Goal: Information Seeking & Learning: Check status

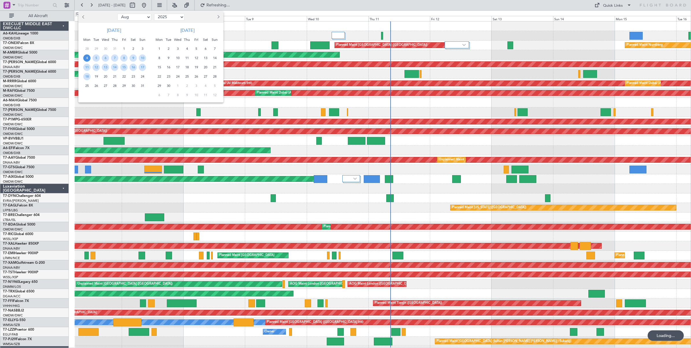
select select "8"
select select "2025"
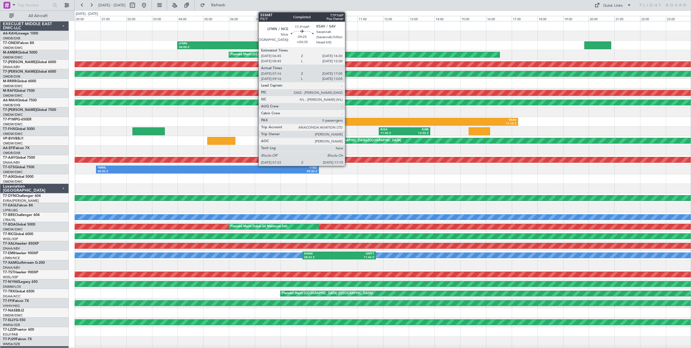
click at [348, 121] on div "LFMN" at bounding box center [328, 120] width 125 height 4
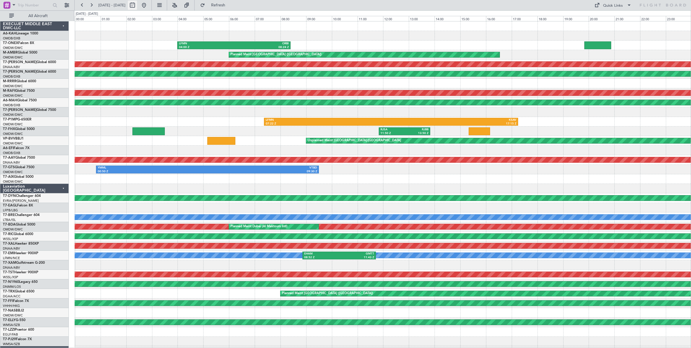
click at [137, 5] on button at bounding box center [132, 5] width 9 height 9
select select "8"
select select "2025"
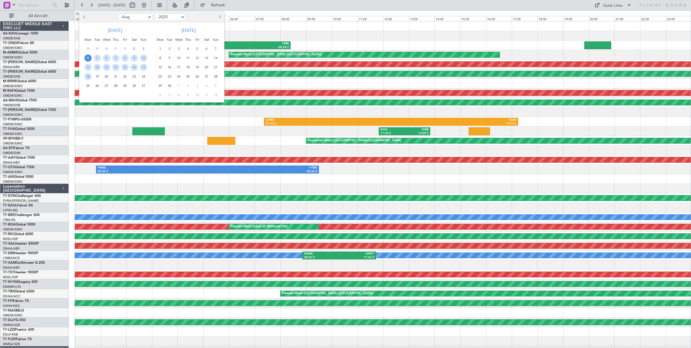
click at [145, 16] on select "Jan Feb Mar Apr May Jun [DATE] Aug Sep Oct Nov Dec" at bounding box center [135, 17] width 34 height 7
select select "9"
click at [118, 14] on select "Jan Feb Mar Apr May Jun [DATE] Aug Sep Oct Nov Dec" at bounding box center [135, 17] width 34 height 7
click at [97, 57] on span "9" at bounding box center [97, 57] width 7 height 7
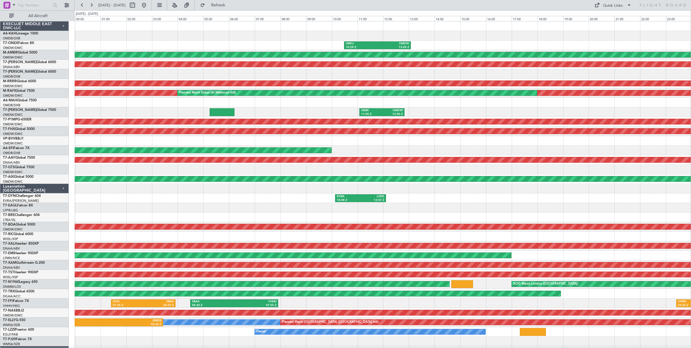
click at [453, 44] on div "ORSU 10:29 Z OMDW 13:05 Z OMDW 01:30 Z EGLF 08:58 Z" at bounding box center [383, 45] width 616 height 10
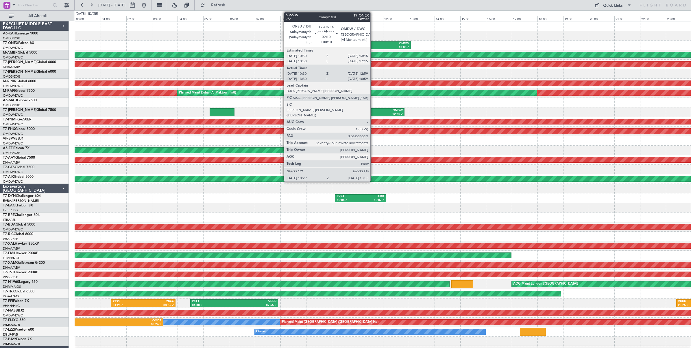
click at [373, 43] on div "ORSU" at bounding box center [362, 44] width 32 height 4
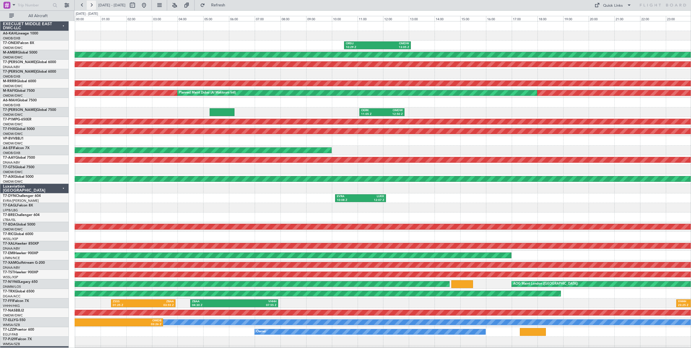
click at [91, 5] on button at bounding box center [91, 5] width 9 height 9
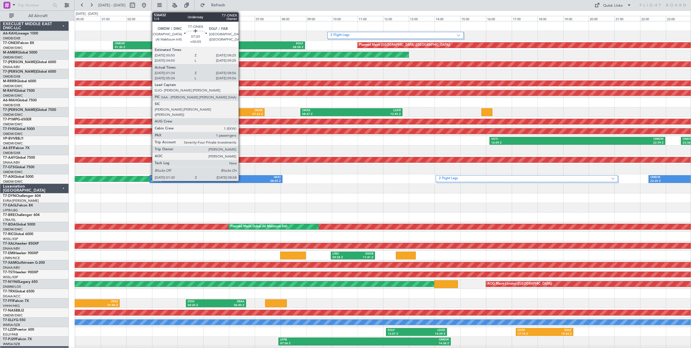
click at [241, 46] on div "08:58 Z" at bounding box center [256, 47] width 94 height 4
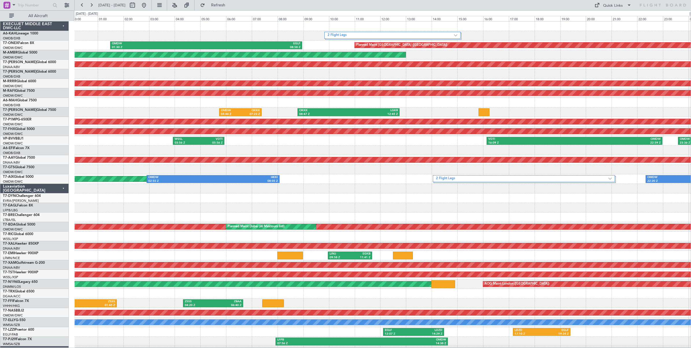
click at [90, 110] on div "OMDW 05:44 Z OKKK 07:23 Z OKKK 08:47 Z LGKR 12:45 Z" at bounding box center [383, 112] width 616 height 10
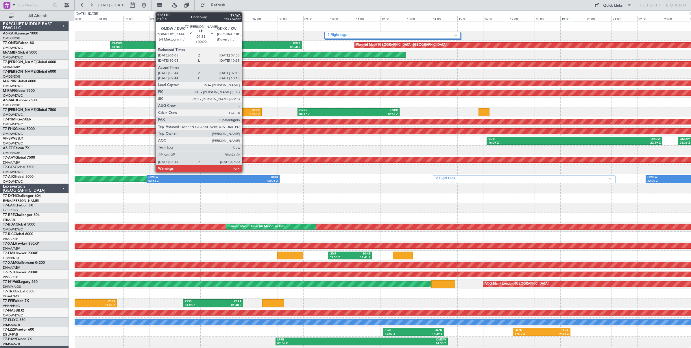
click at [245, 113] on div "07:23 Z" at bounding box center [250, 114] width 20 height 4
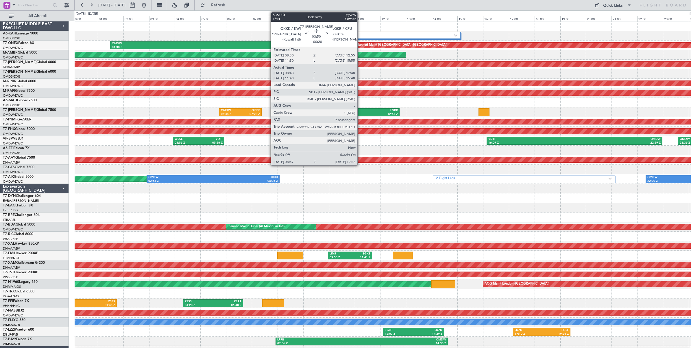
click at [360, 112] on div "12:45 Z" at bounding box center [373, 114] width 49 height 4
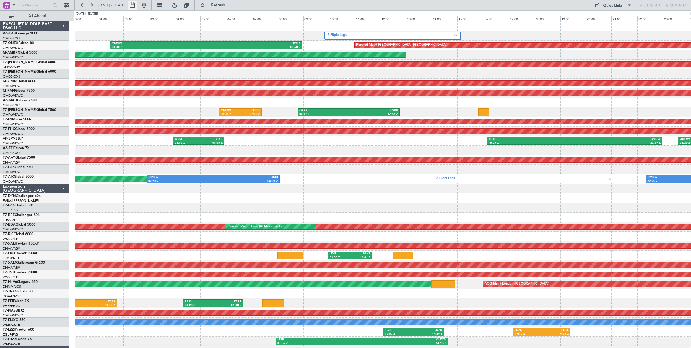
click at [137, 8] on button at bounding box center [132, 5] width 9 height 9
select select "9"
select select "2025"
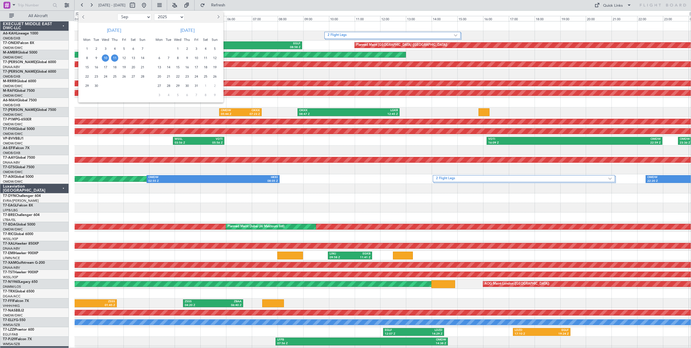
click at [136, 18] on select "Jan Feb Mar Apr May Jun [DATE] Aug Sep Oct Nov Dec" at bounding box center [134, 17] width 34 height 7
select select "8"
click at [117, 14] on select "Jan Feb Mar Apr May Jun [DATE] Aug Sep Oct Nov Dec" at bounding box center [134, 17] width 34 height 7
click at [132, 57] on span "9" at bounding box center [133, 57] width 7 height 7
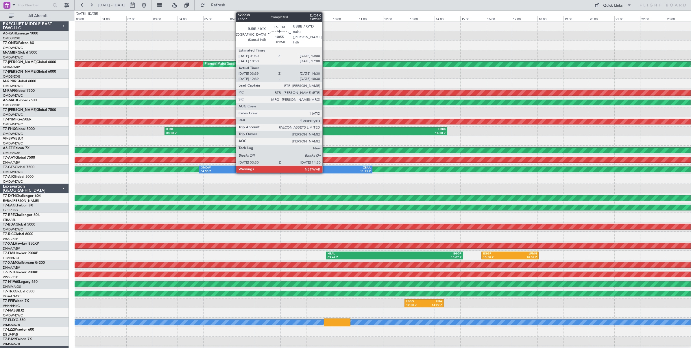
click at [325, 131] on div "14:30 Z" at bounding box center [376, 133] width 140 height 4
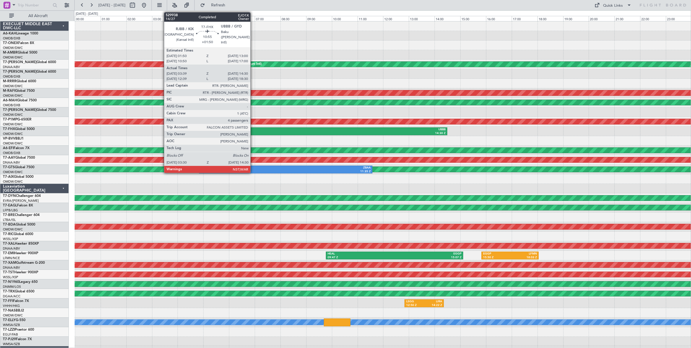
click at [253, 131] on div "RJBB" at bounding box center [236, 130] width 140 height 4
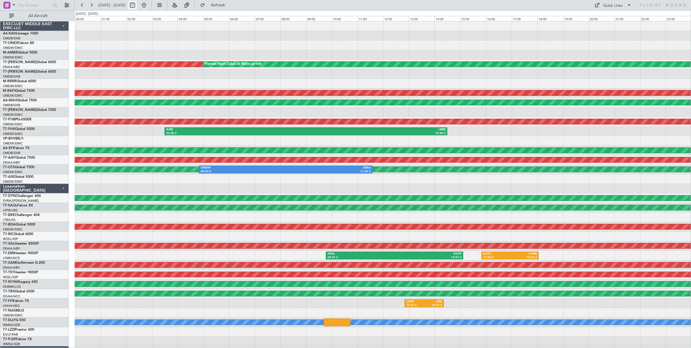
click at [137, 6] on button at bounding box center [132, 5] width 9 height 9
select select "8"
select select "2025"
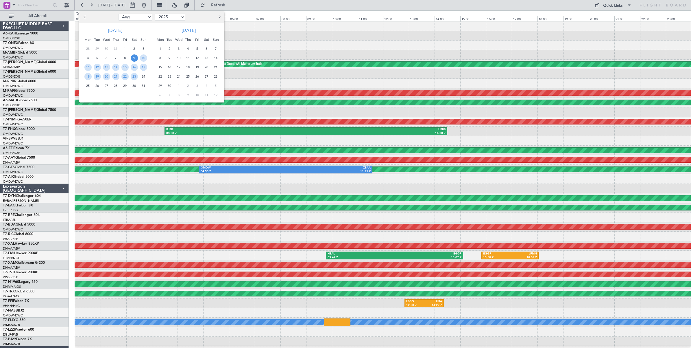
click at [140, 16] on select "Jan Feb Mar Apr May Jun [DATE] Aug Sep Oct Nov Dec" at bounding box center [135, 17] width 34 height 7
select select "5"
click at [118, 14] on select "Jan Feb Mar Apr May Jun [DATE] Aug Sep Oct Nov Dec" at bounding box center [135, 17] width 34 height 7
click at [89, 59] on span "5" at bounding box center [87, 57] width 7 height 7
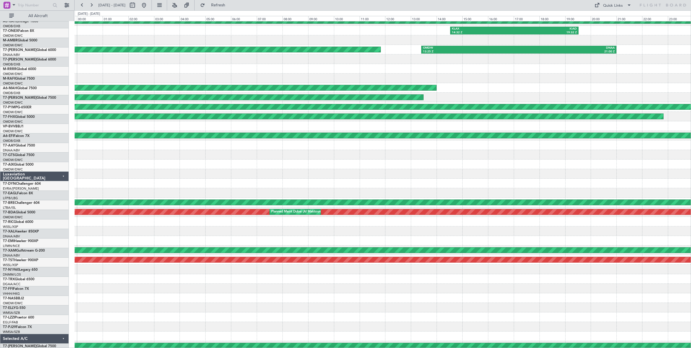
scroll to position [15, 0]
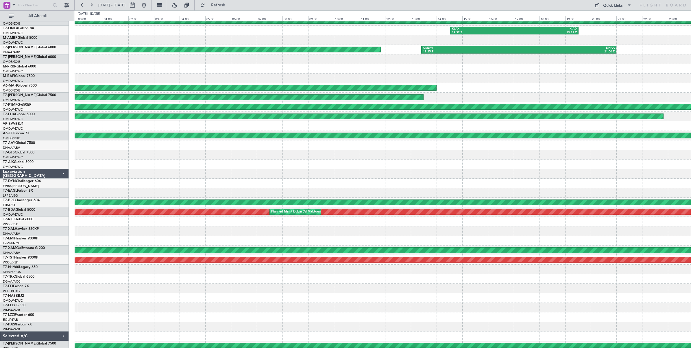
click at [140, 169] on div at bounding box center [383, 174] width 616 height 10
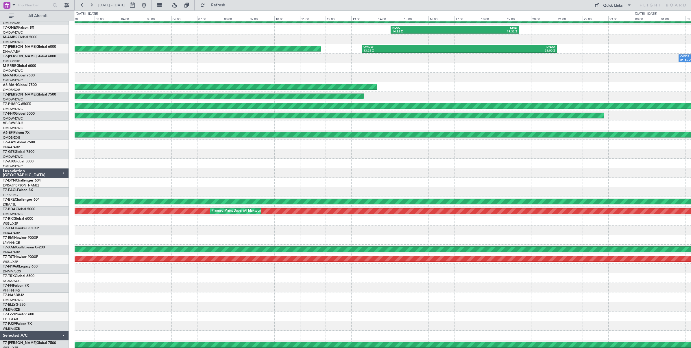
scroll to position [17, 0]
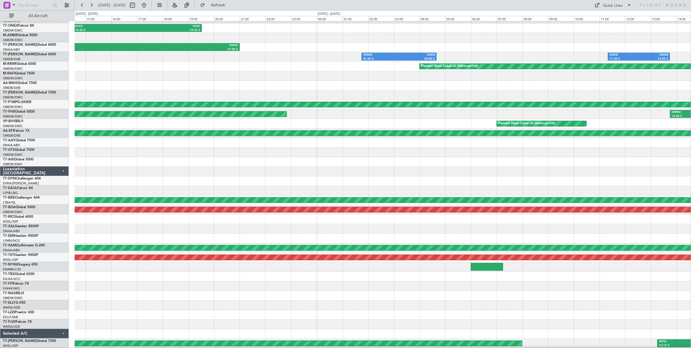
click at [259, 170] on div at bounding box center [383, 172] width 616 height 10
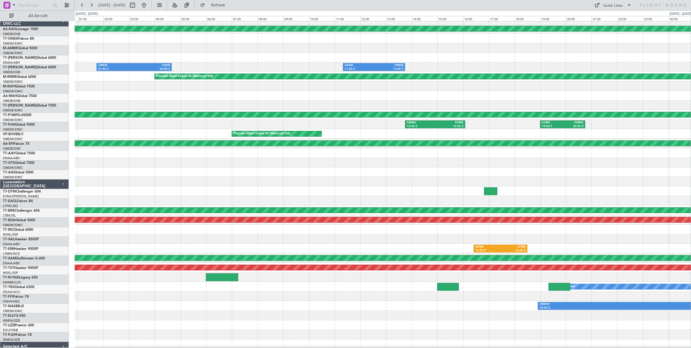
click at [532, 171] on div at bounding box center [383, 172] width 616 height 10
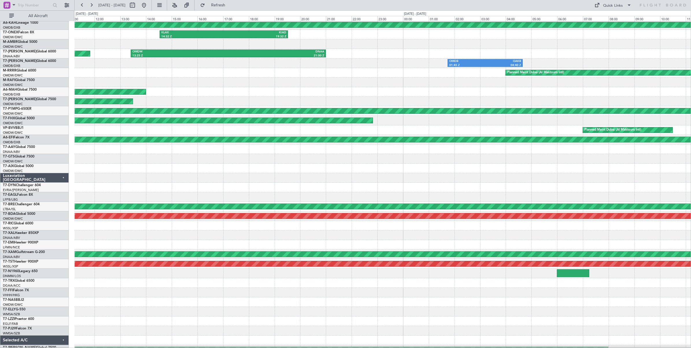
click at [492, 182] on div "Planned Maint [GEOGRAPHIC_DATA] (Al Bateen Executive) KLAX 14:32 Z KIAD 19:32 Z…" at bounding box center [383, 183] width 616 height 344
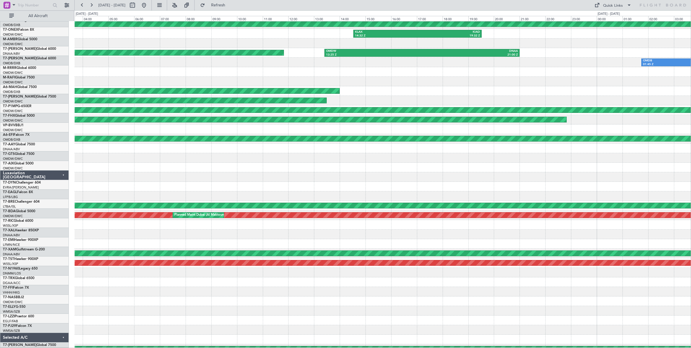
click at [515, 174] on div at bounding box center [383, 177] width 616 height 10
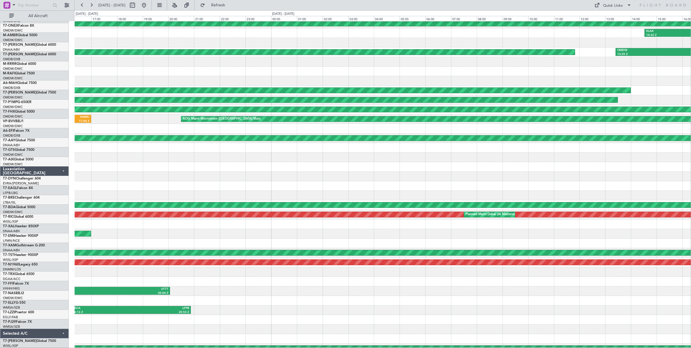
click at [523, 172] on div at bounding box center [383, 177] width 616 height 10
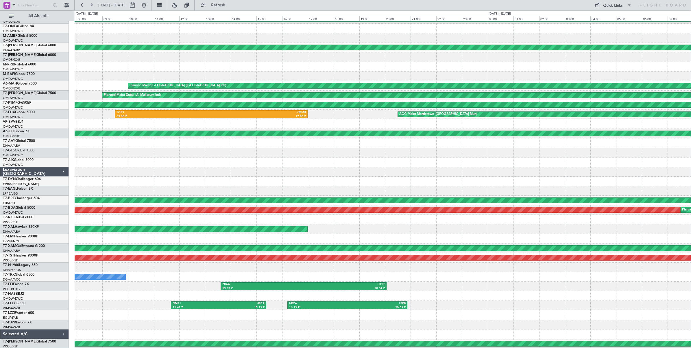
scroll to position [0, 0]
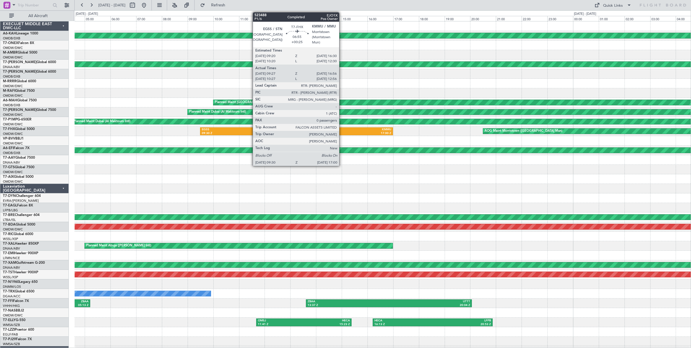
click at [342, 132] on div "17:00 Z" at bounding box center [344, 133] width 95 height 4
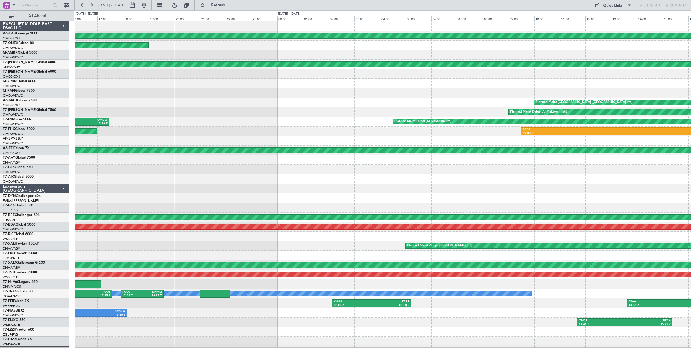
click at [491, 176] on div at bounding box center [383, 179] width 616 height 10
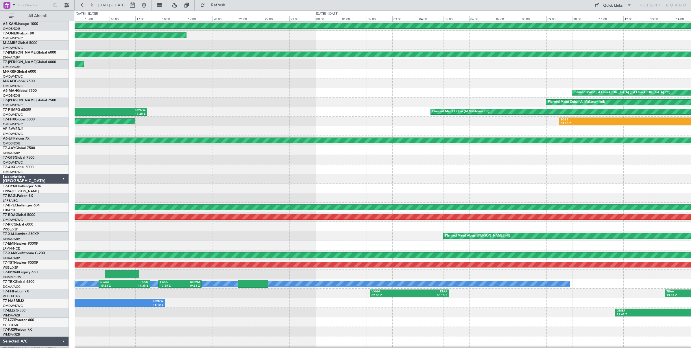
click at [195, 184] on div "OMDW 08:20 Z LLBG 11:26 Z" at bounding box center [383, 188] width 616 height 10
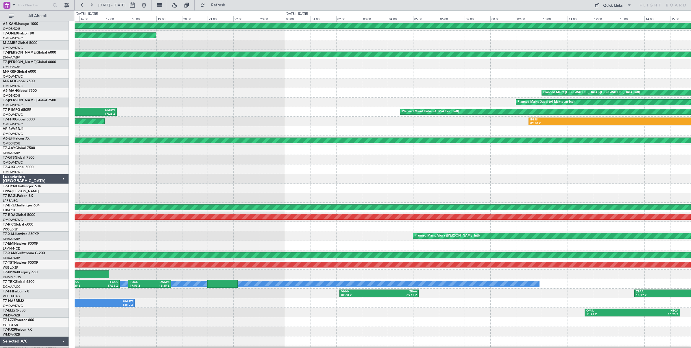
scroll to position [1, 0]
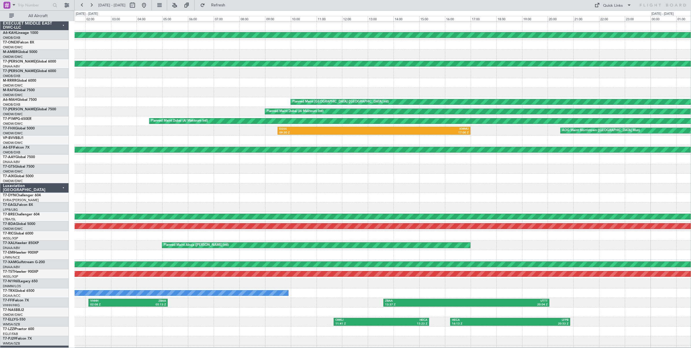
click at [179, 196] on div at bounding box center [383, 198] width 616 height 10
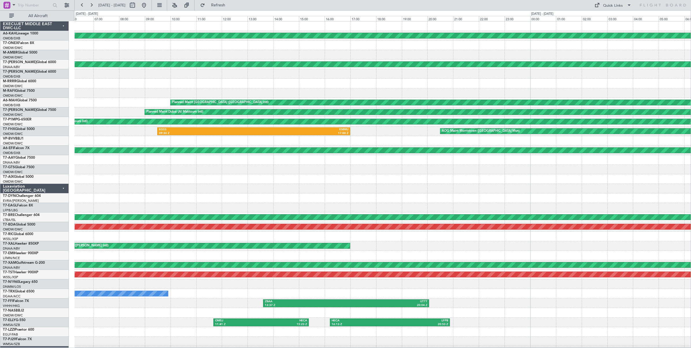
click at [300, 196] on div at bounding box center [383, 198] width 616 height 10
